Goal: Information Seeking & Learning: Learn about a topic

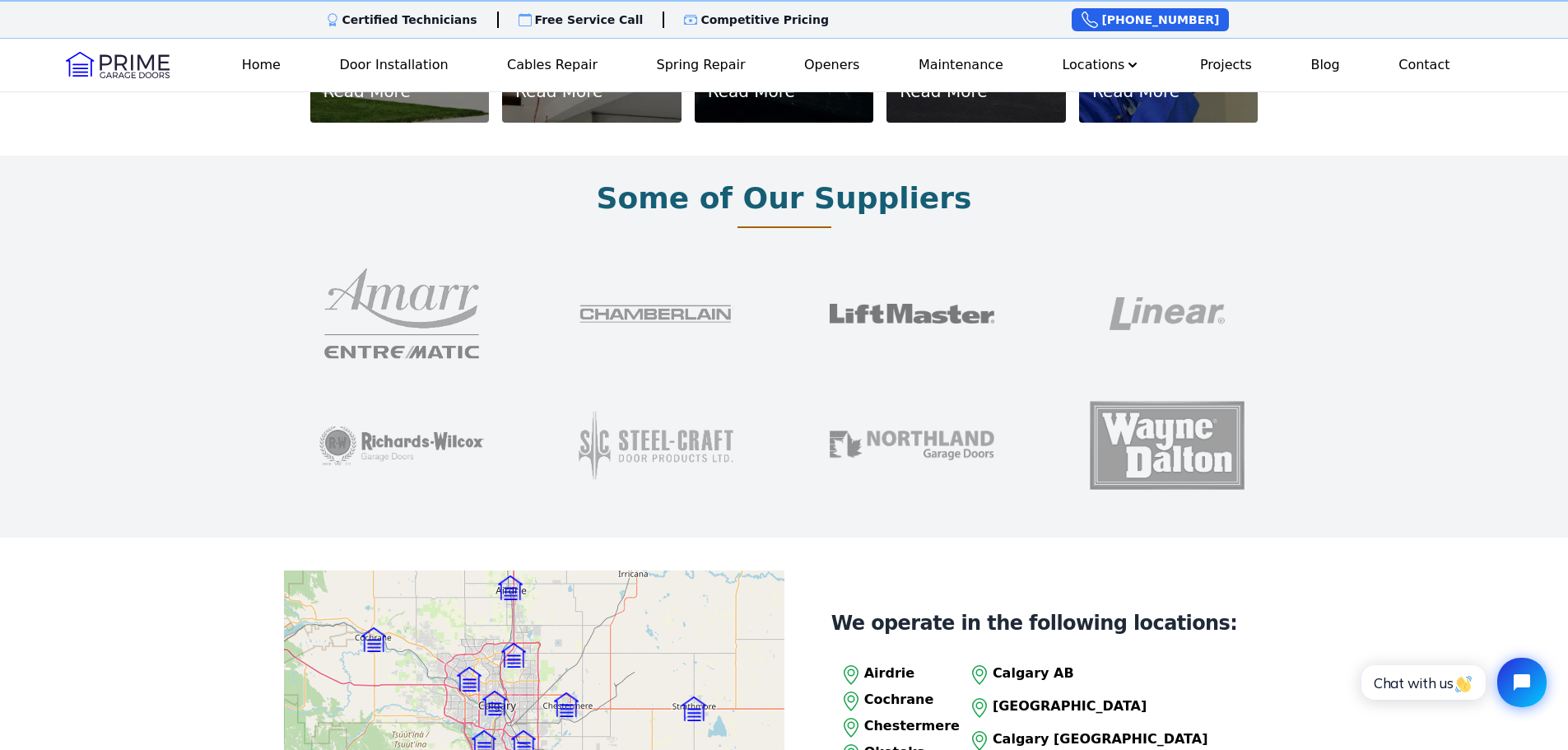
scroll to position [1317, 0]
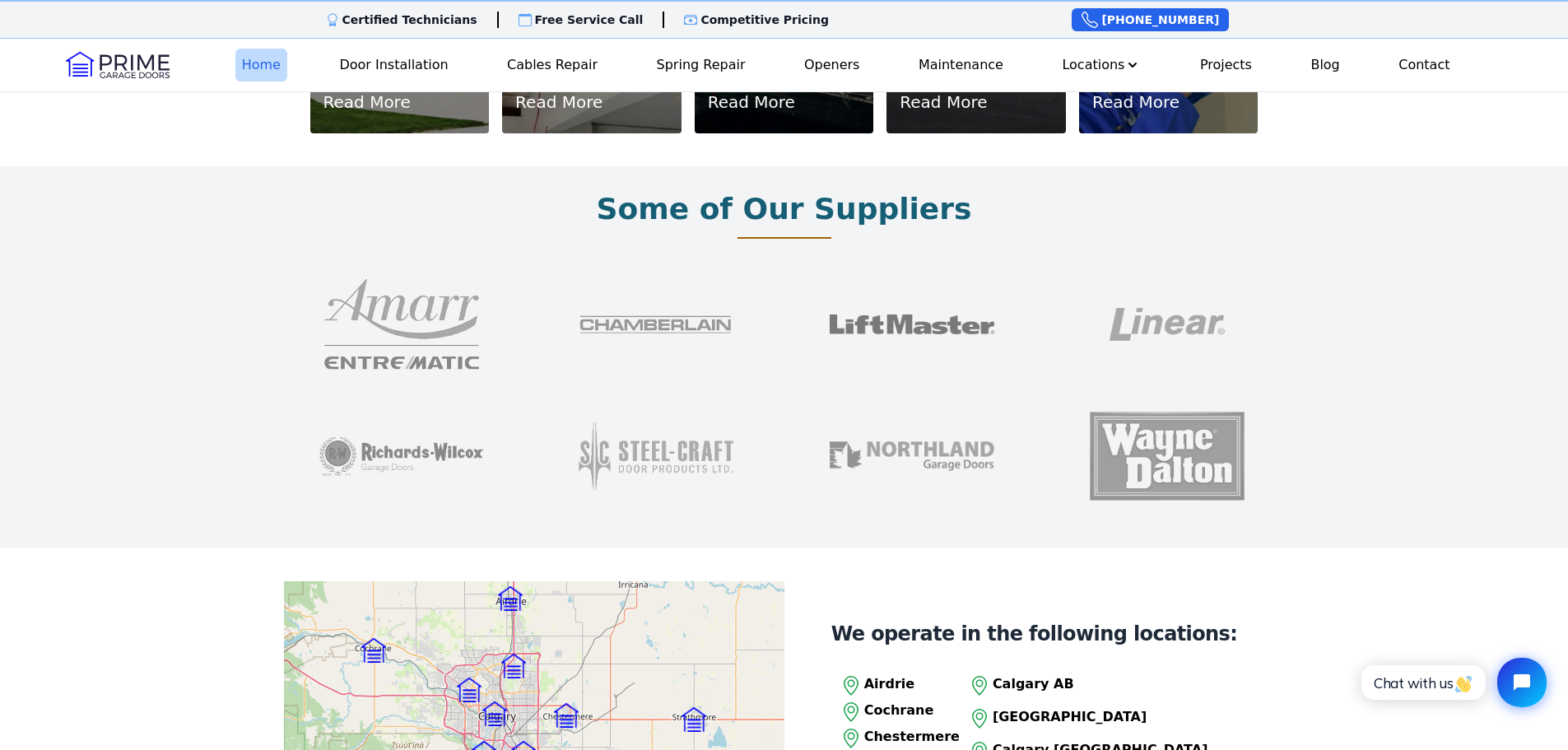
click at [275, 67] on link "Home" at bounding box center [261, 65] width 51 height 33
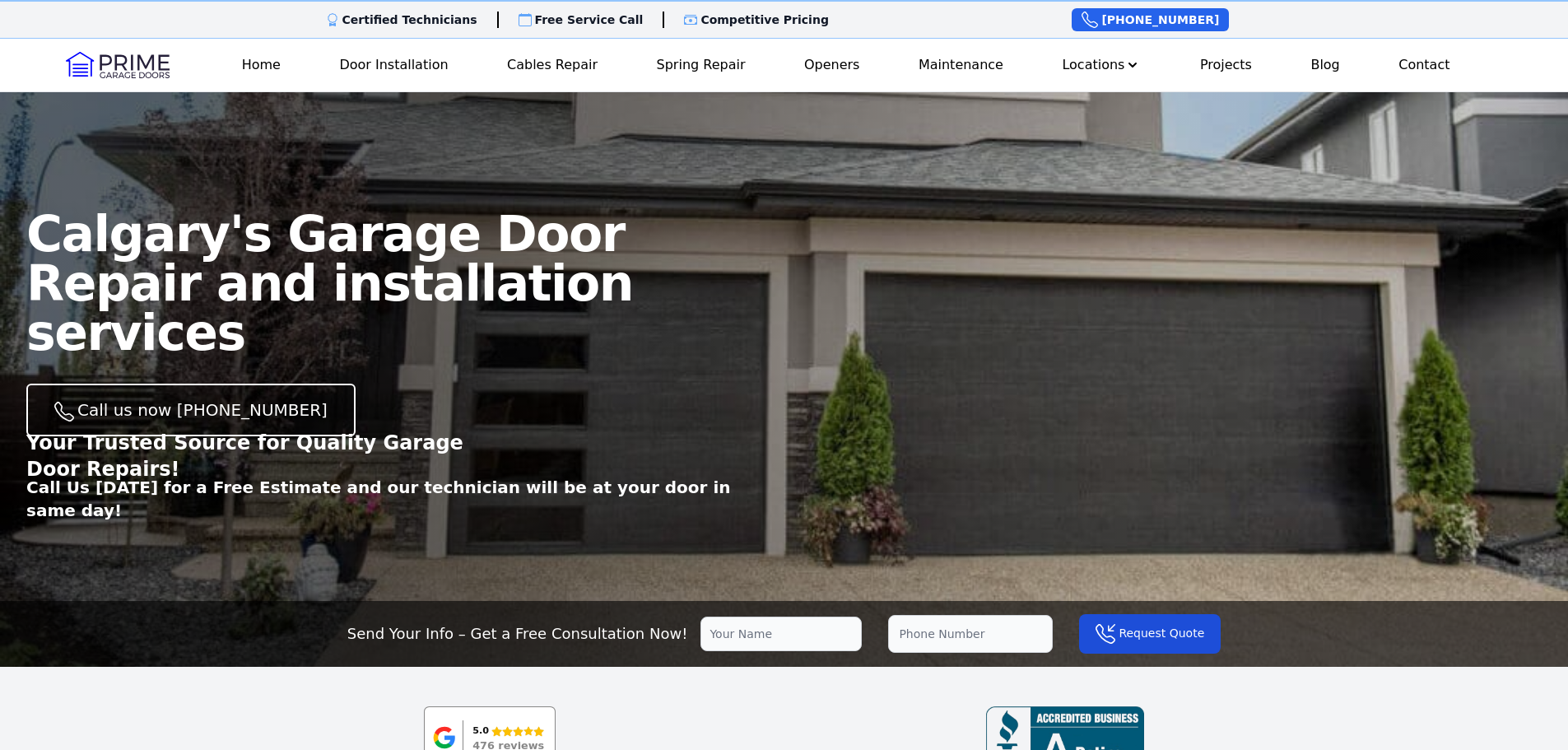
click at [692, 83] on div "Open main menu Home Door Installation Cables Repair Spring Repair Openers Maint…" at bounding box center [784, 64] width 1568 height 52
click at [693, 67] on link "Spring Repair" at bounding box center [701, 65] width 102 height 33
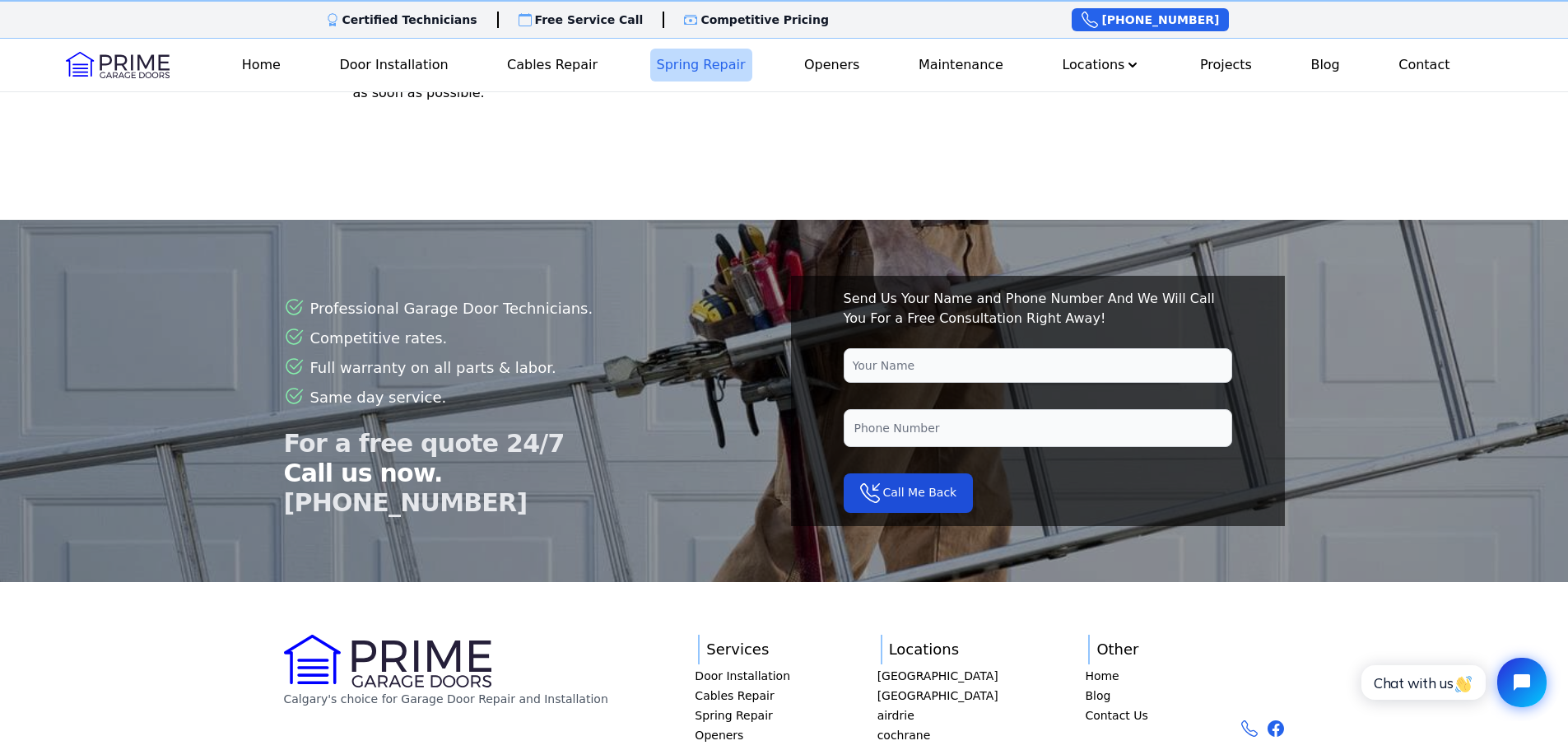
scroll to position [4692, 0]
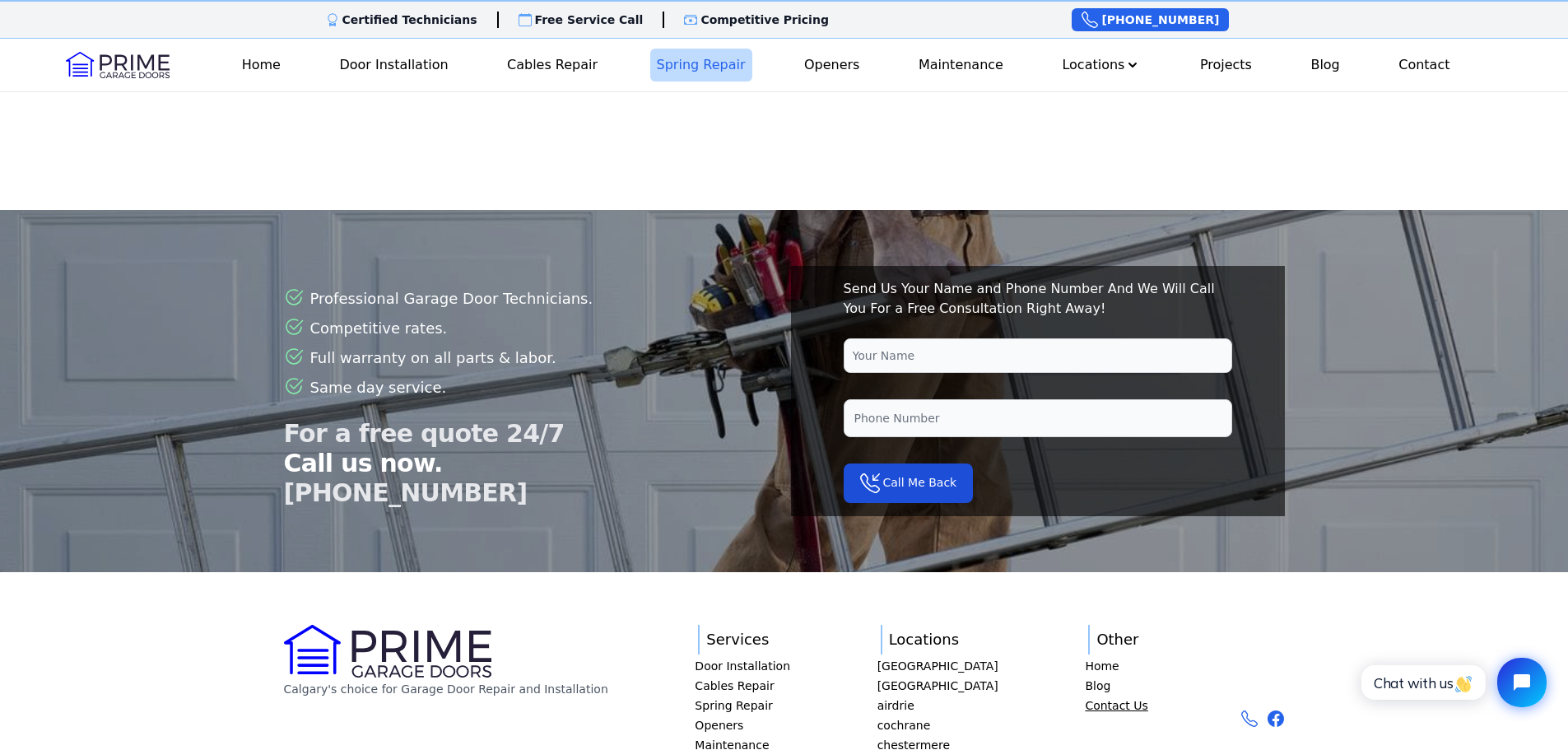
click at [1089, 698] on link "Contact Us" at bounding box center [1116, 706] width 62 height 17
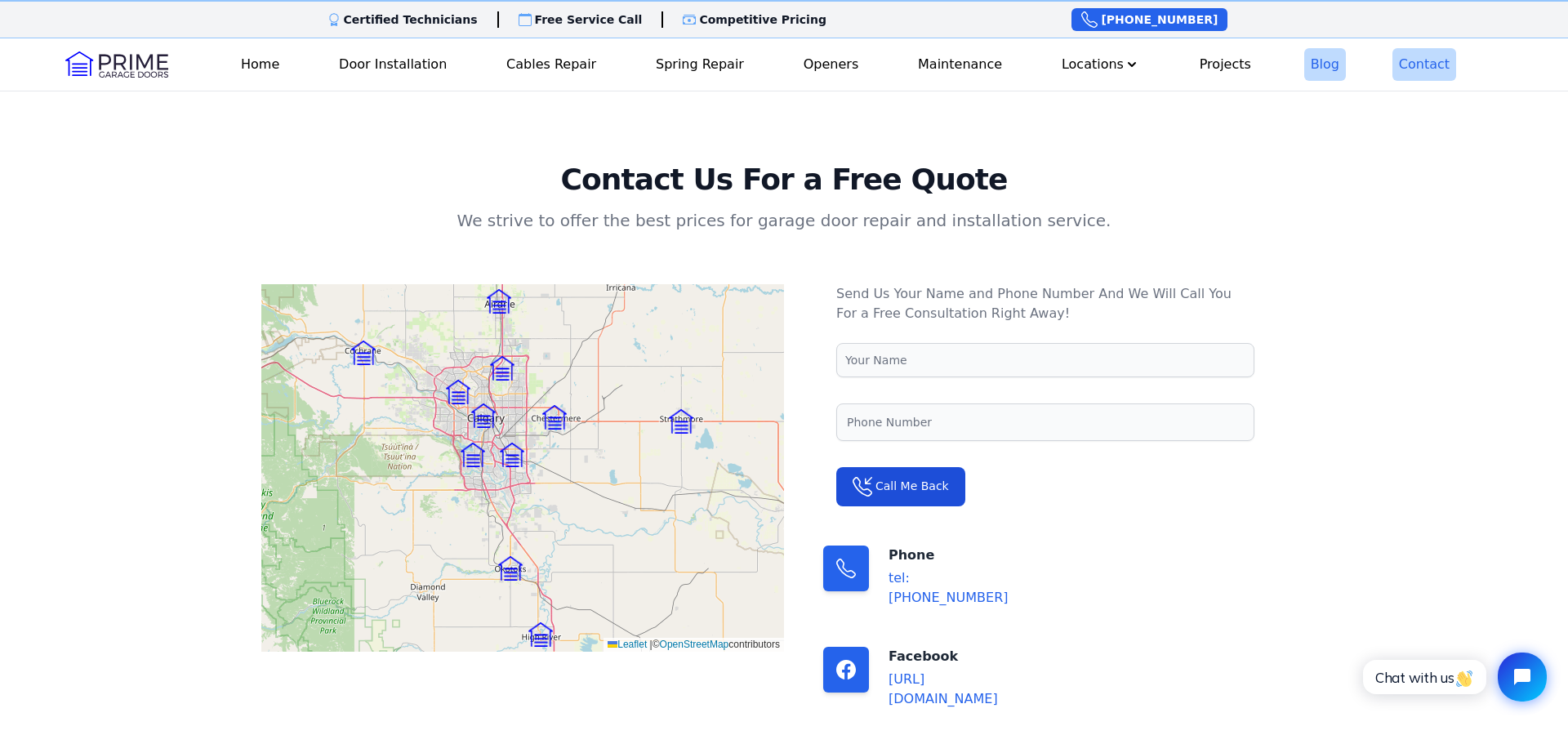
click at [1314, 76] on link "Blog" at bounding box center [1325, 65] width 42 height 33
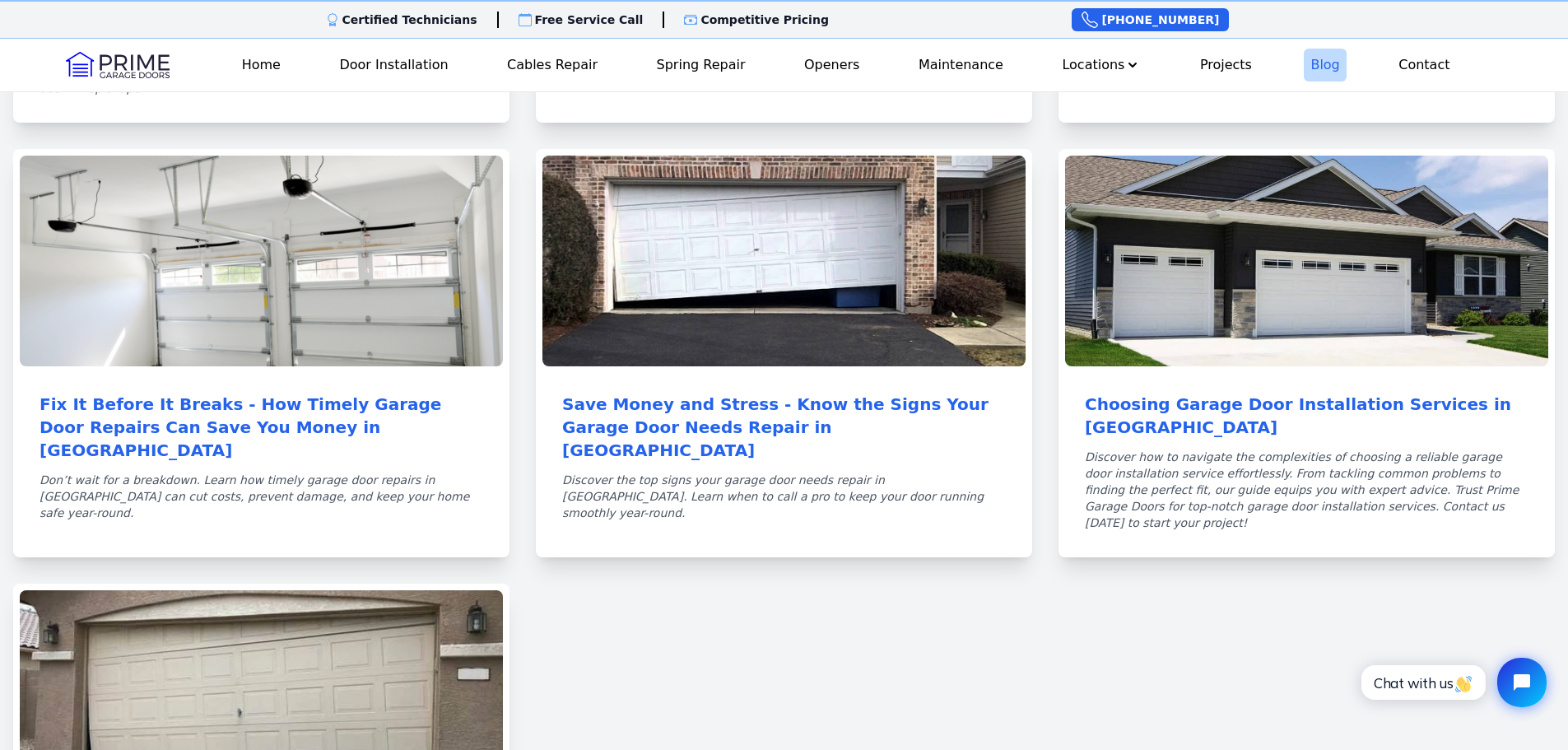
scroll to position [659, 0]
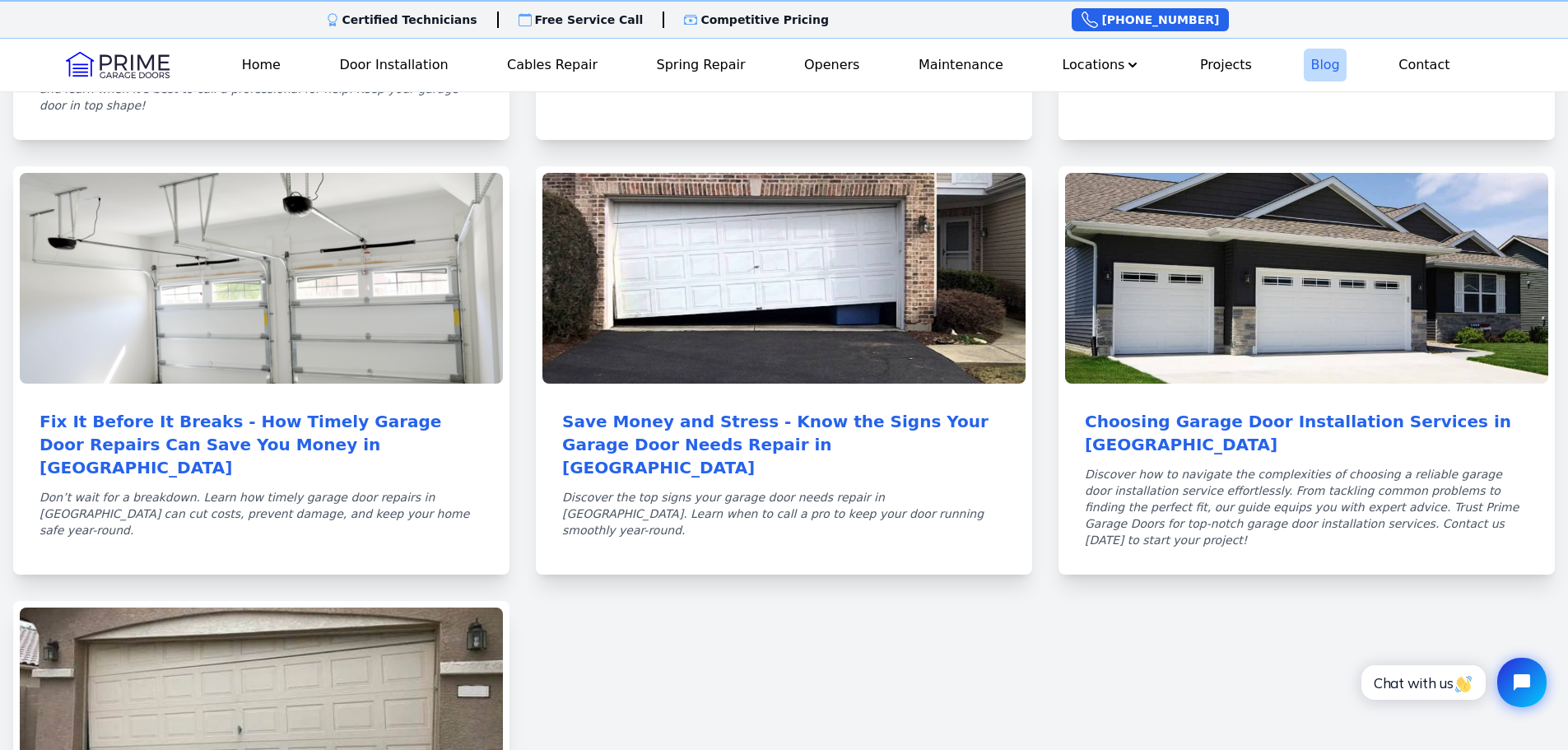
click at [830, 438] on h1 "Save Money and Stress - Know the Signs Your Garage Door Needs Repair in [GEOGRA…" at bounding box center [784, 444] width 444 height 69
